Goal: Transaction & Acquisition: Purchase product/service

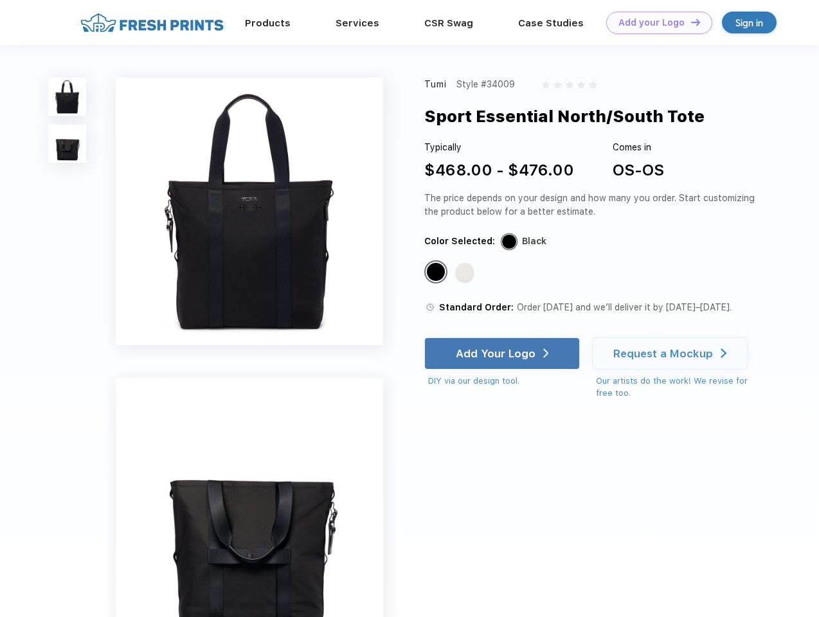
click at [655, 23] on link "Add your Logo Design Tool" at bounding box center [659, 23] width 106 height 23
click at [0, 0] on div "Design Tool" at bounding box center [0, 0] width 0 height 0
click at [690, 22] on link "Add your Logo Design Tool" at bounding box center [659, 23] width 106 height 23
click at [68, 96] on img at bounding box center [67, 97] width 38 height 38
click at [68, 144] on img at bounding box center [67, 144] width 38 height 38
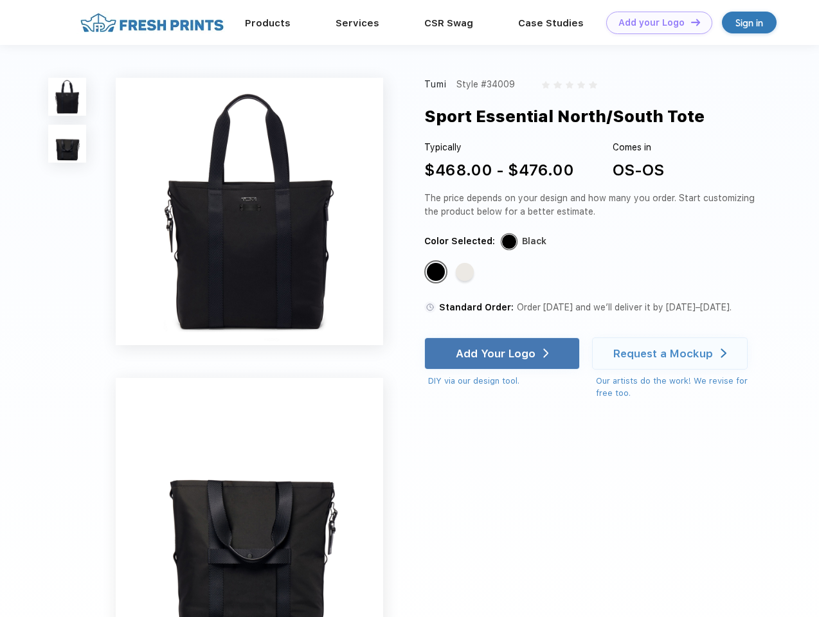
click at [437, 273] on div "Standard Color" at bounding box center [436, 272] width 18 height 18
click at [466, 273] on div "Standard Color" at bounding box center [465, 272] width 18 height 18
click at [503, 354] on div "Add Your Logo" at bounding box center [496, 353] width 80 height 13
click at [672, 354] on div "Request a Mockup" at bounding box center [663, 353] width 100 height 13
